Goal: Register for event/course

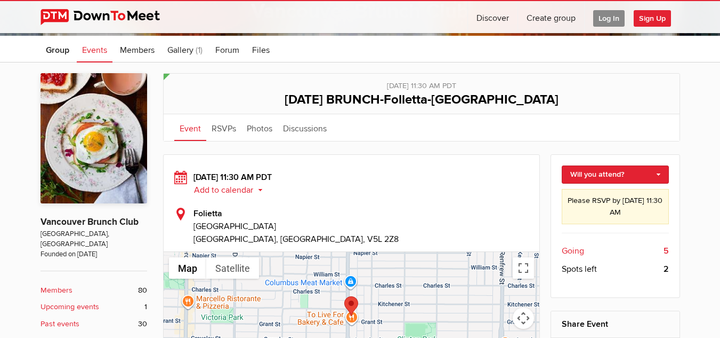
scroll to position [128, 0]
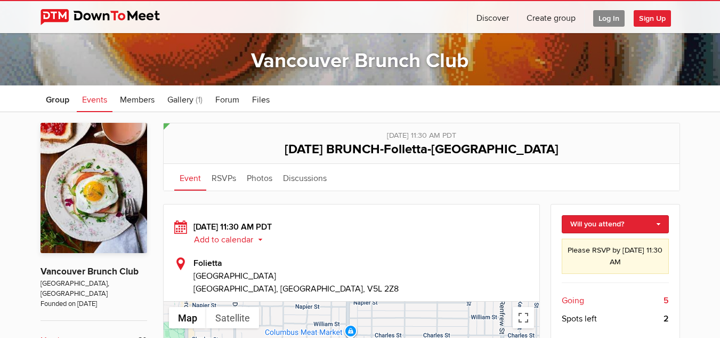
click at [667, 300] on b "5" at bounding box center [666, 300] width 5 height 13
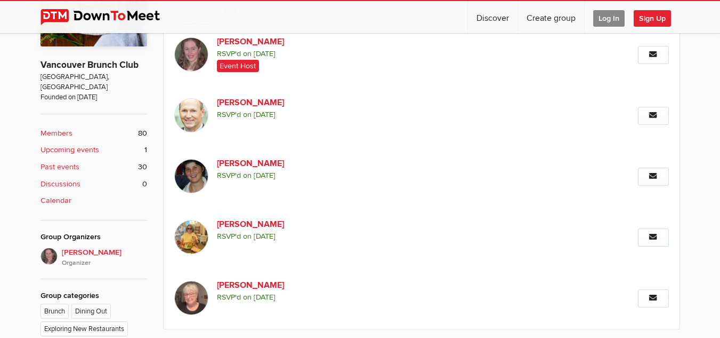
scroll to position [341, 0]
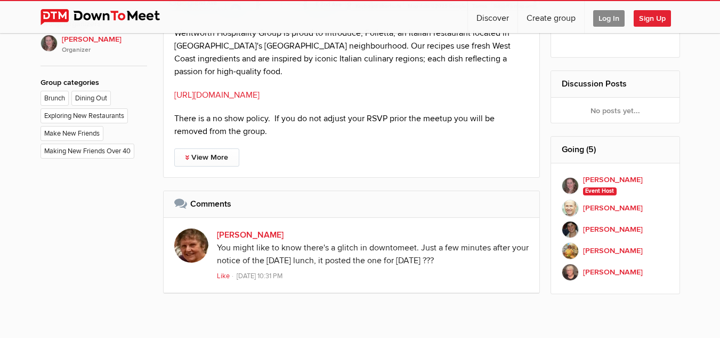
scroll to position [597, 0]
